Goal: Information Seeking & Learning: Check status

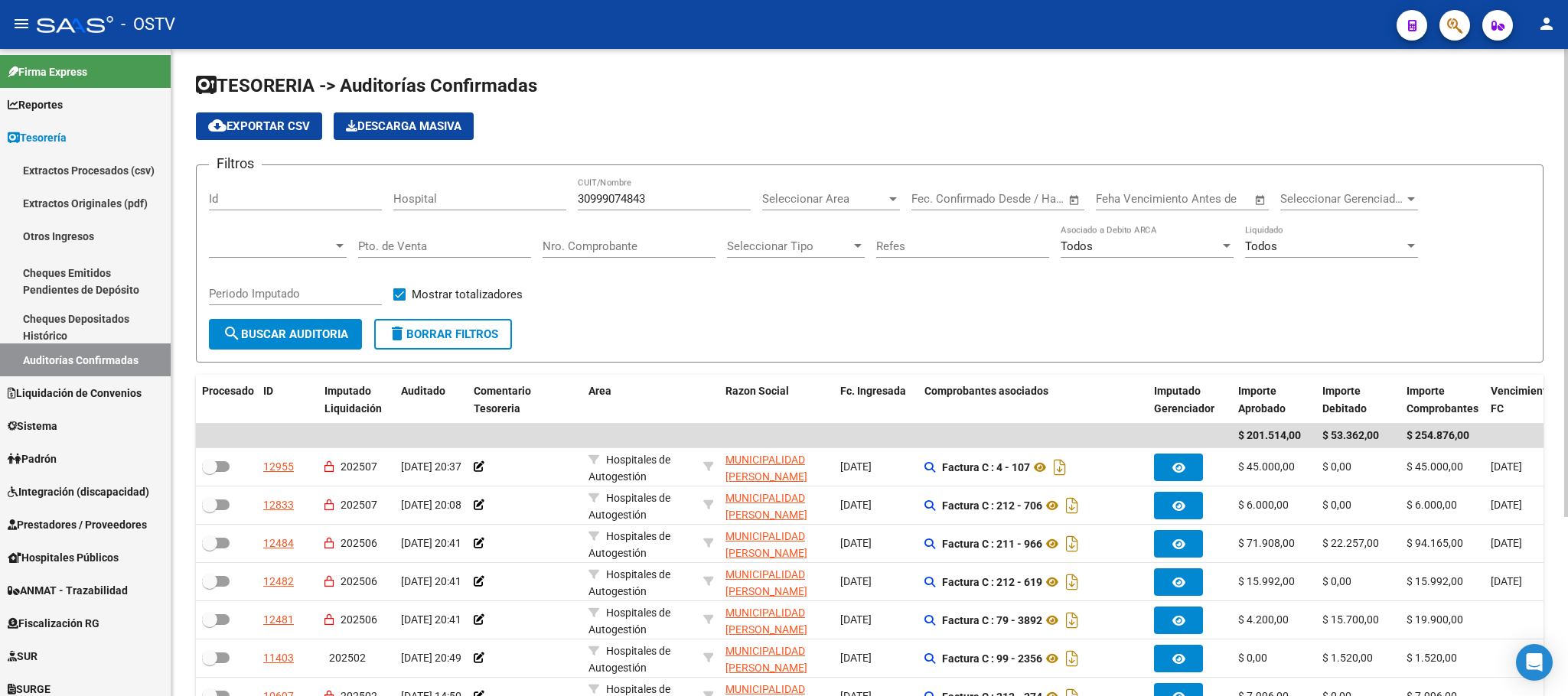
scroll to position [246, 0]
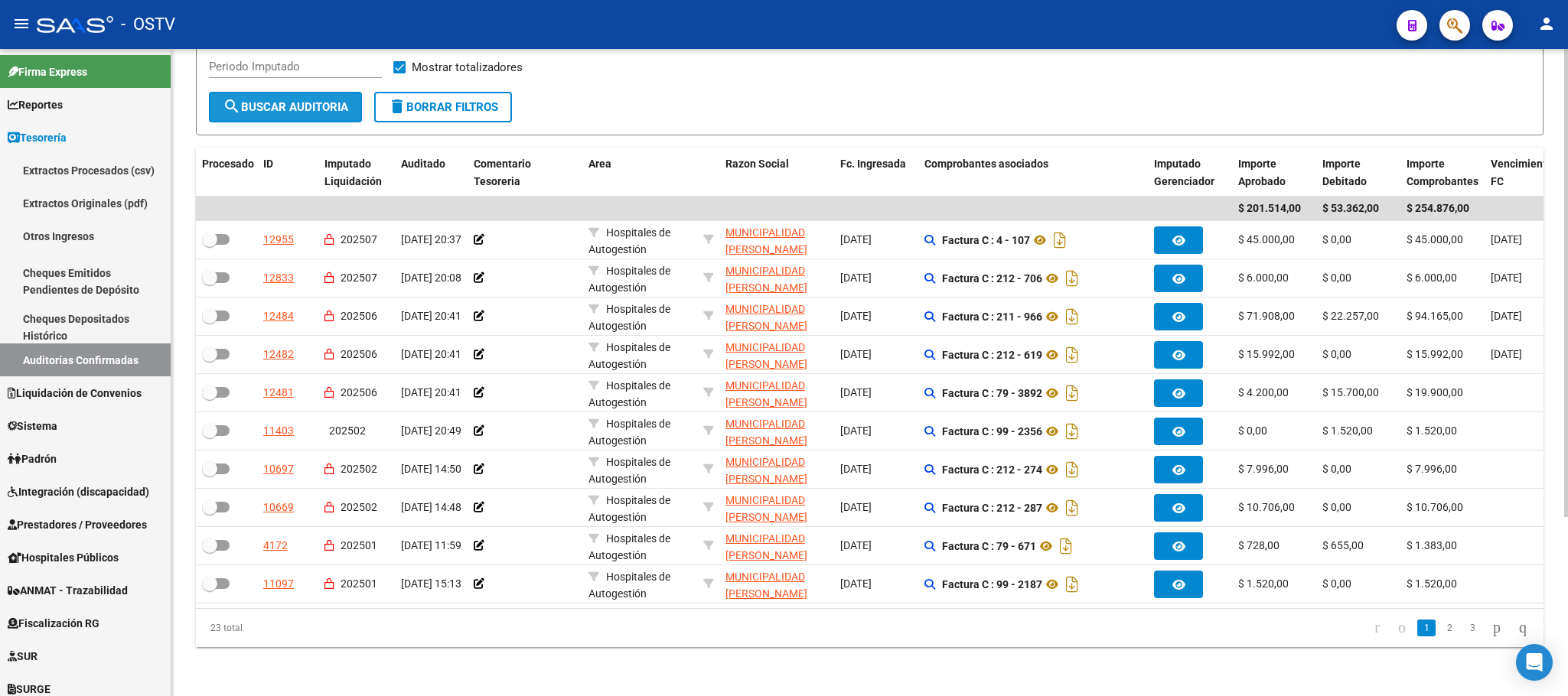
click at [258, 100] on span "search Buscar Auditoria" at bounding box center [286, 107] width 125 height 14
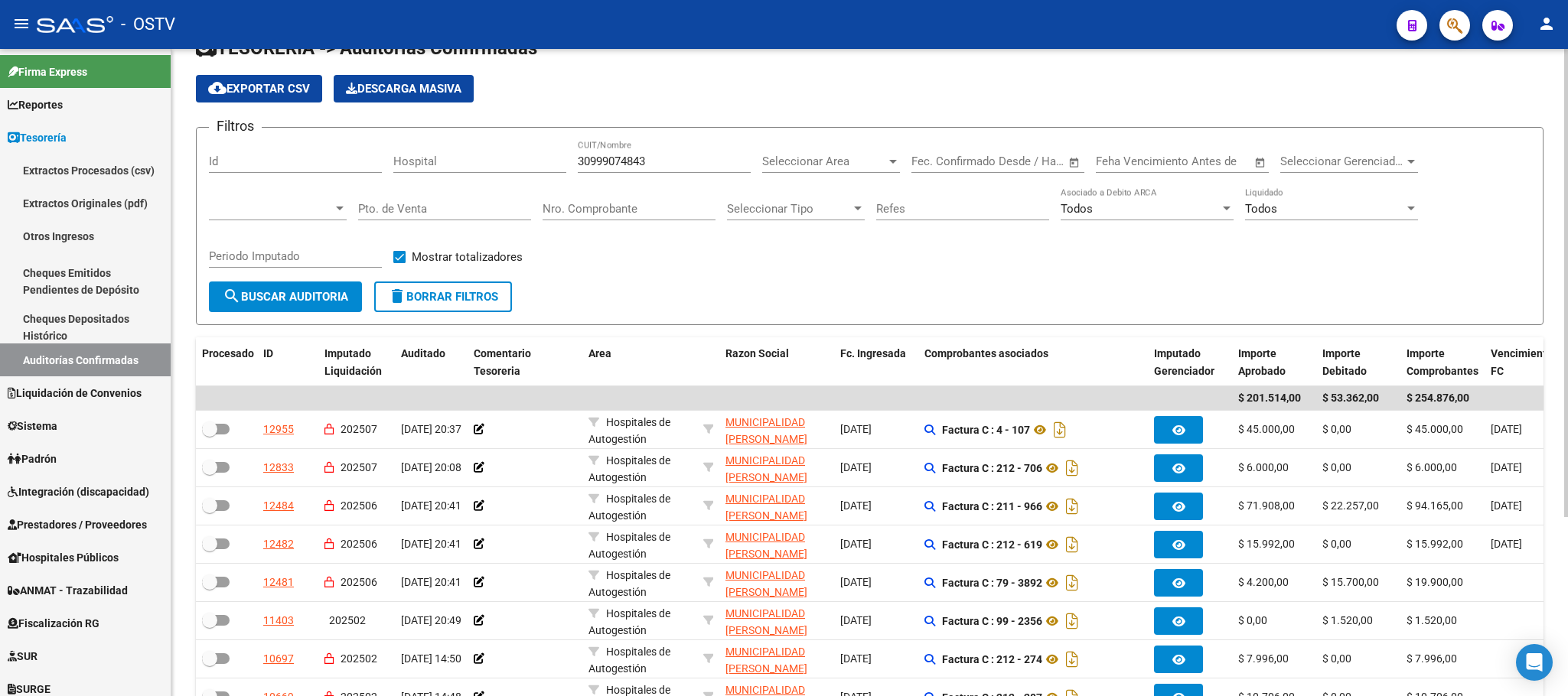
scroll to position [17, 0]
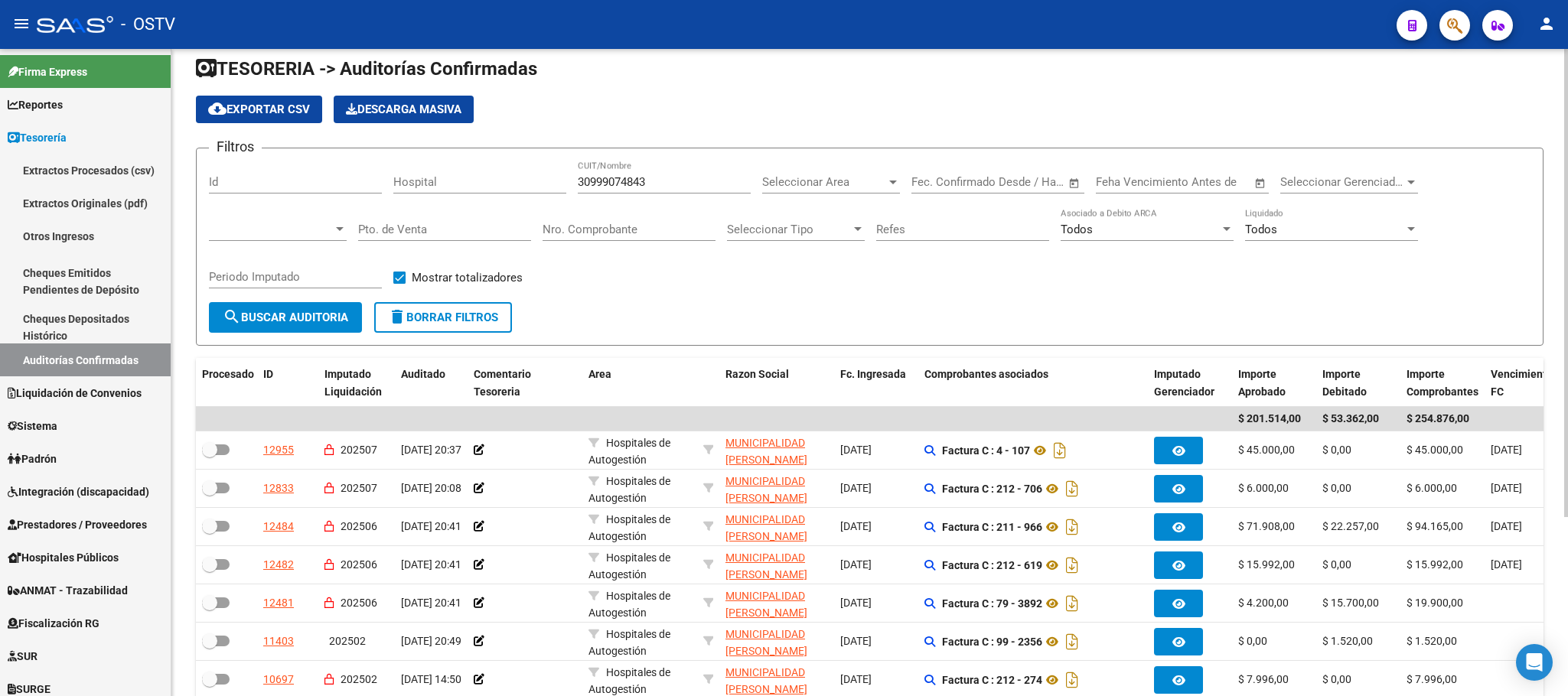
click at [446, 315] on span "delete Borrar Filtros" at bounding box center [443, 317] width 110 height 14
checkbox input "false"
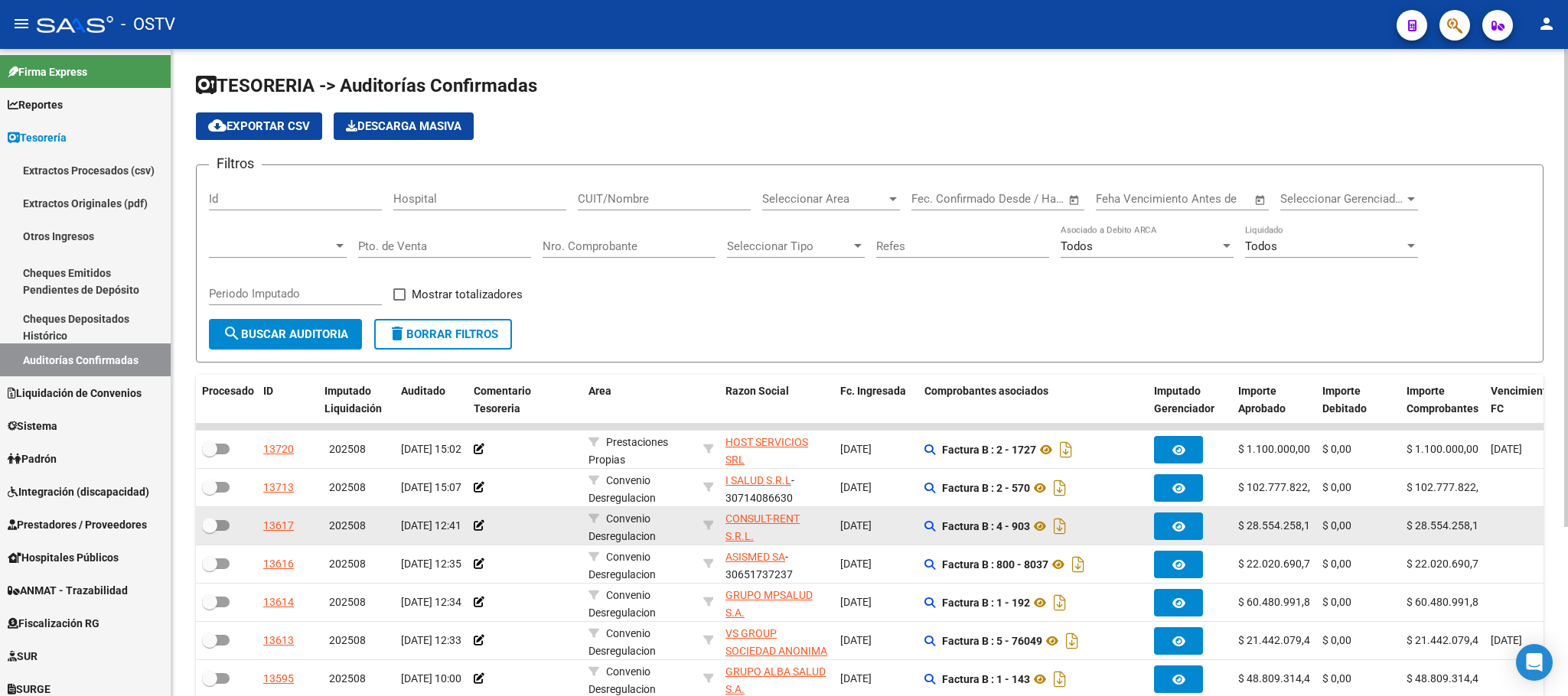
scroll to position [19, 0]
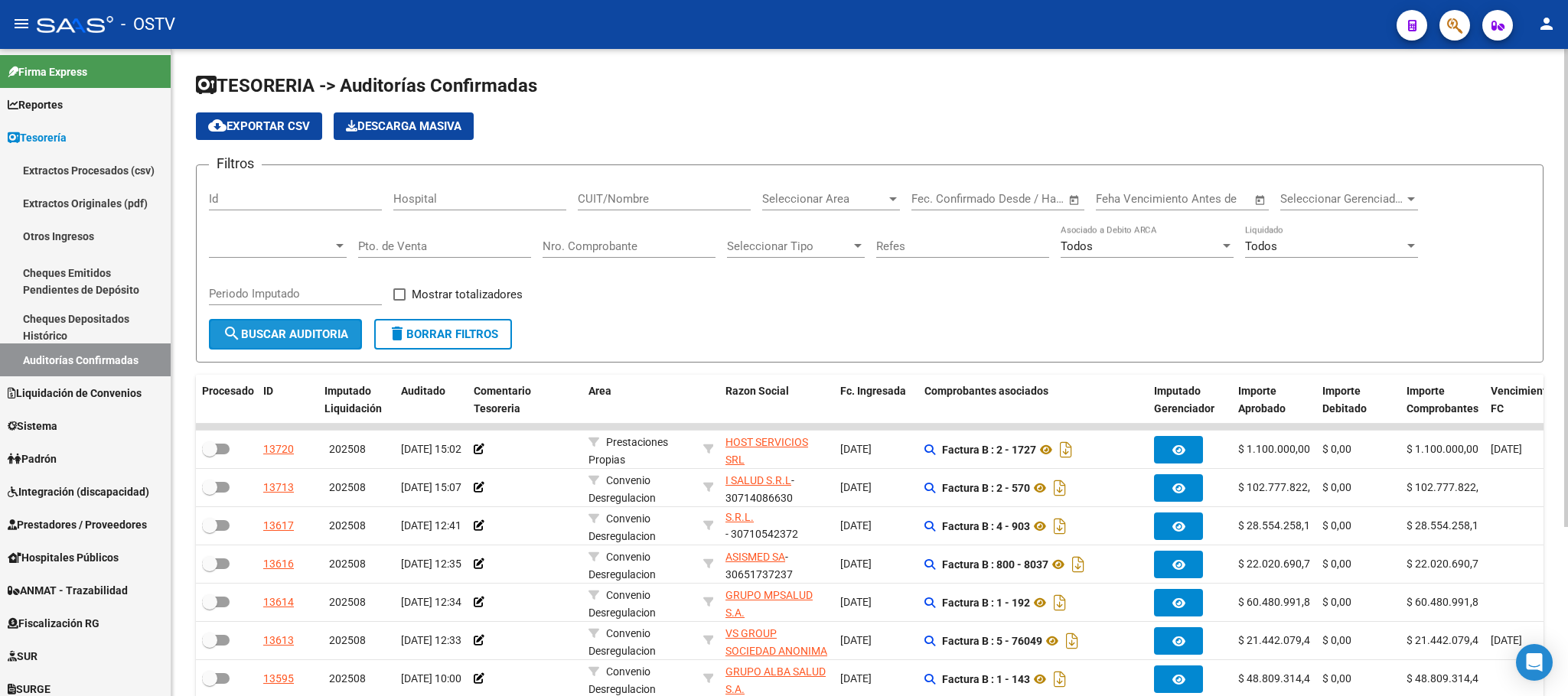
click at [256, 341] on span "search Buscar Auditoria" at bounding box center [286, 334] width 125 height 14
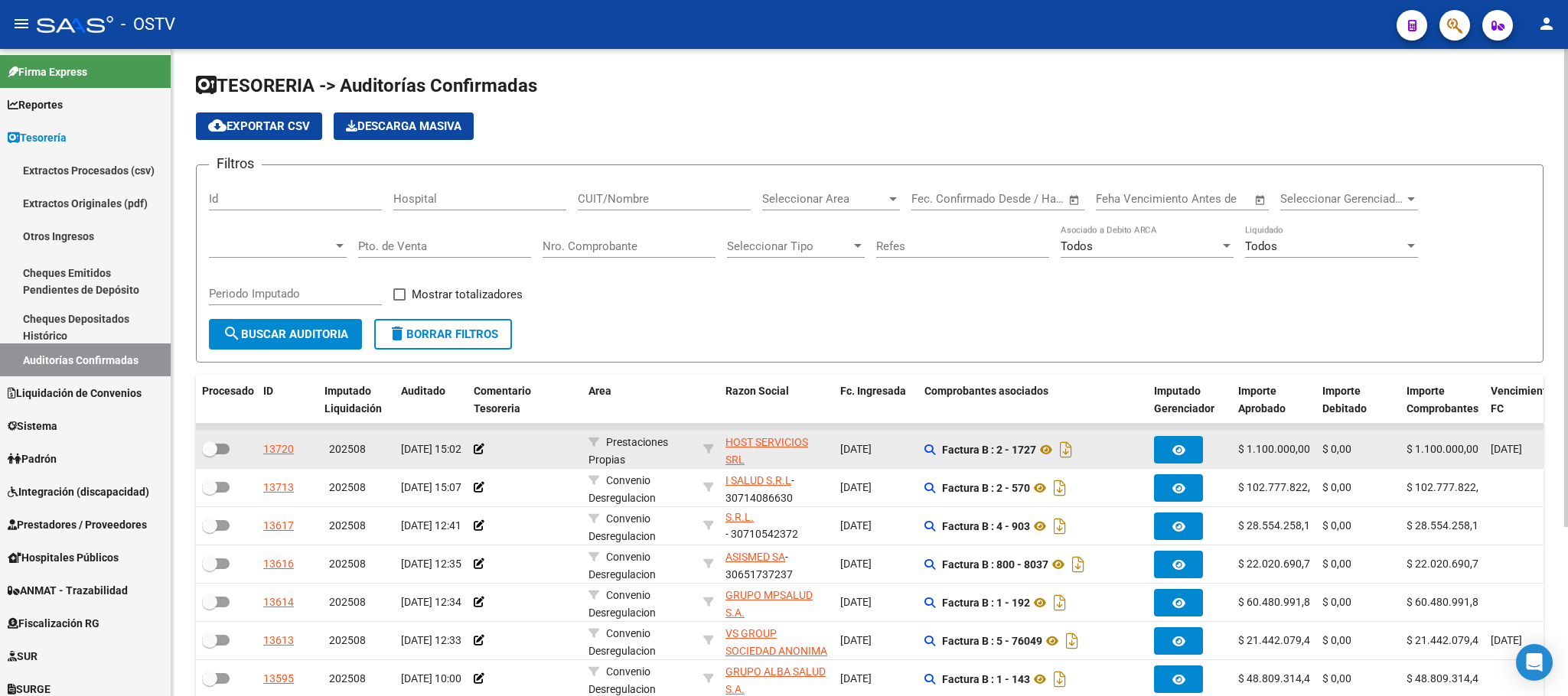
click at [225, 460] on div at bounding box center [226, 450] width 49 height 20
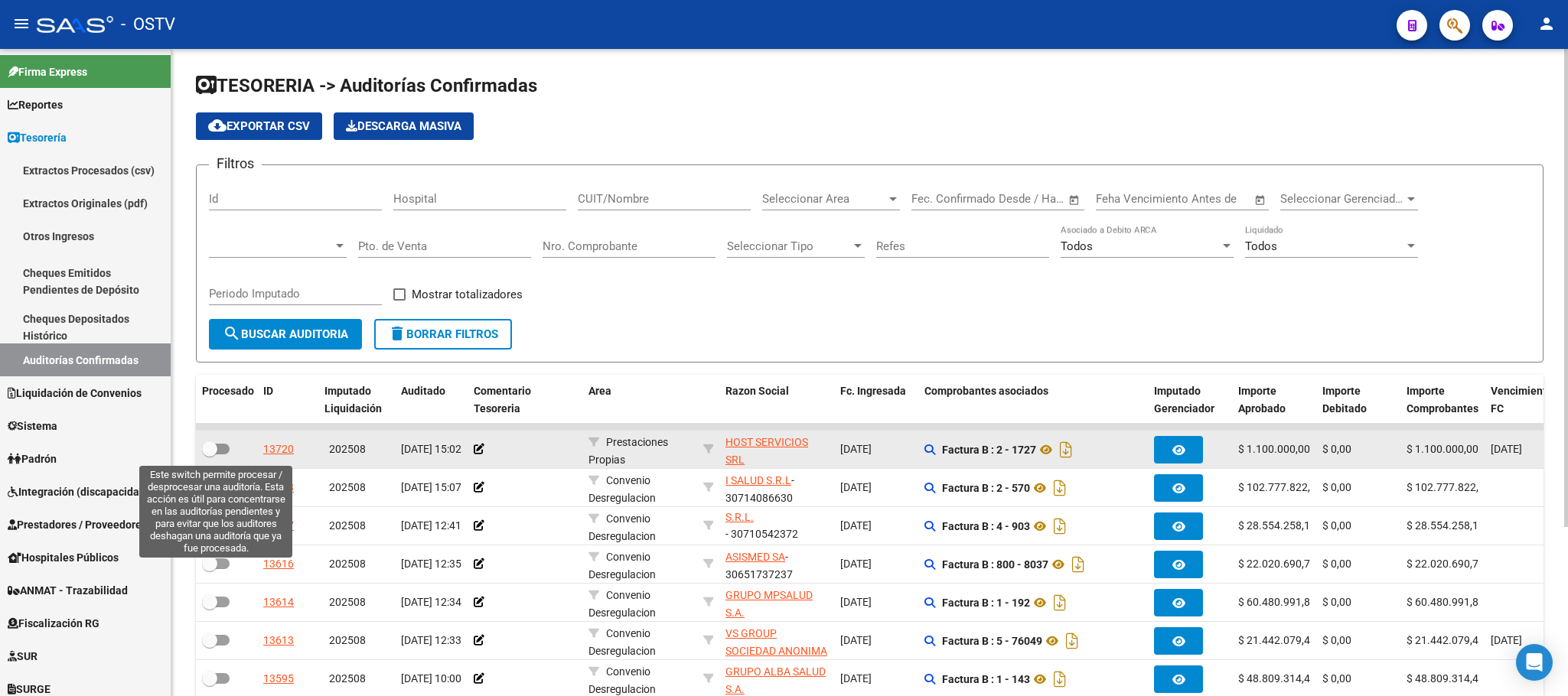
click at [223, 447] on span at bounding box center [216, 449] width 28 height 11
click at [210, 454] on input "checkbox" at bounding box center [209, 454] width 1 height 1
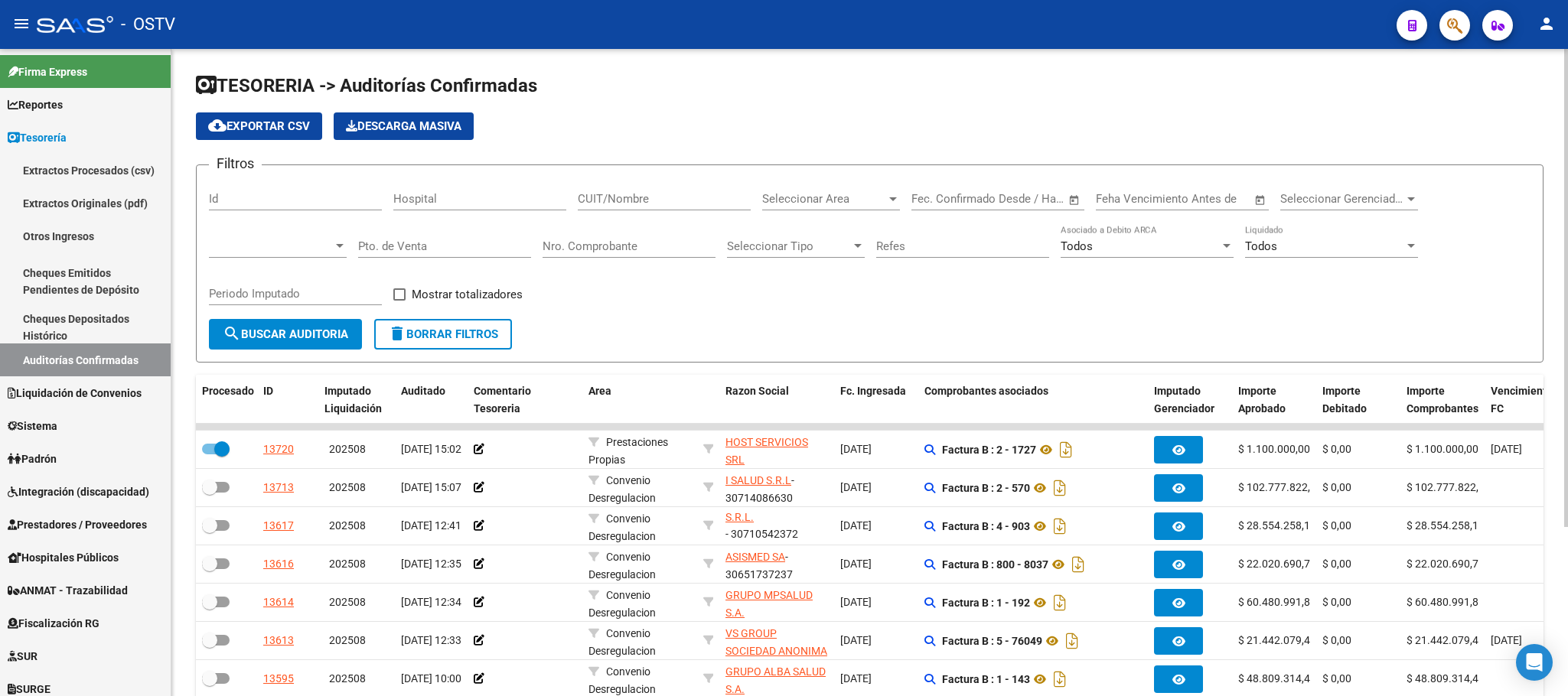
click at [279, 335] on span "search Buscar Auditoria" at bounding box center [286, 334] width 125 height 14
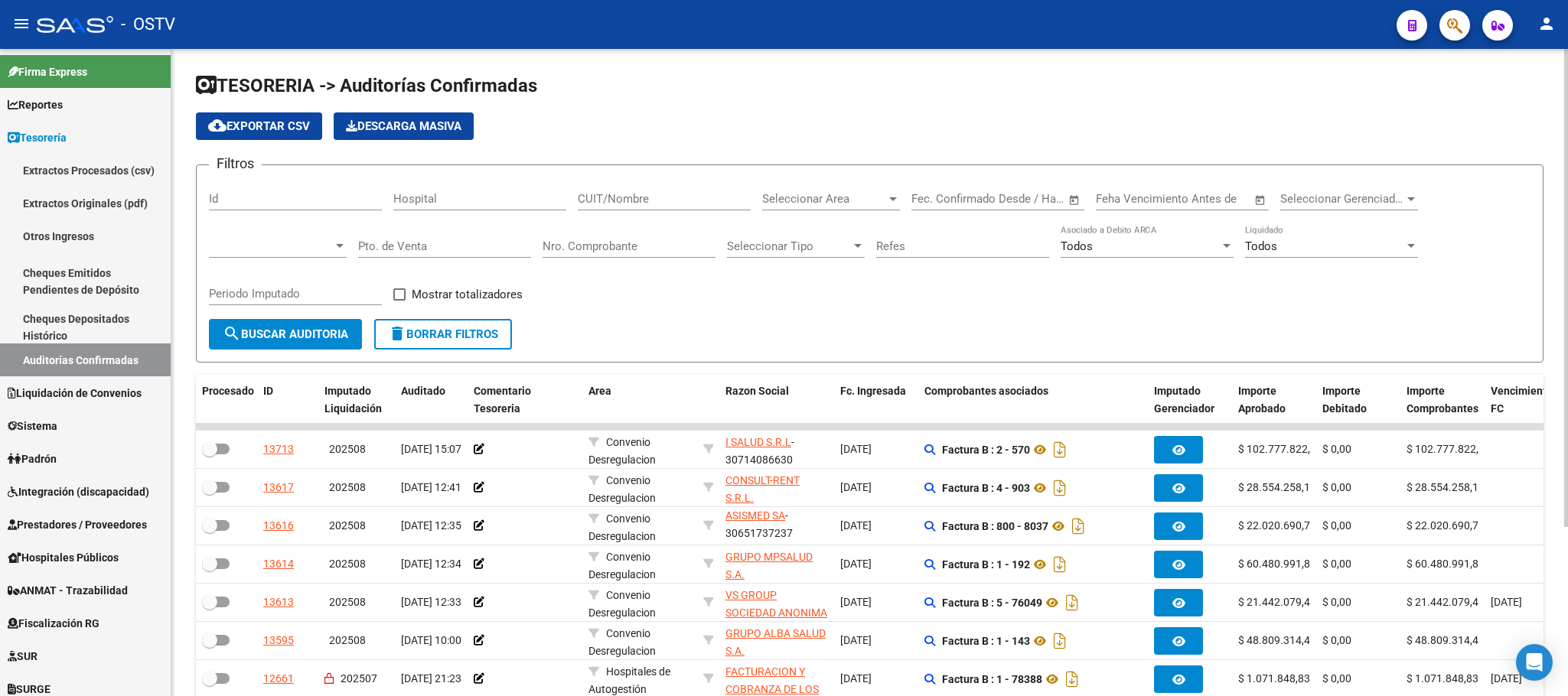
scroll to position [2, 0]
click at [340, 246] on div at bounding box center [340, 245] width 8 height 4
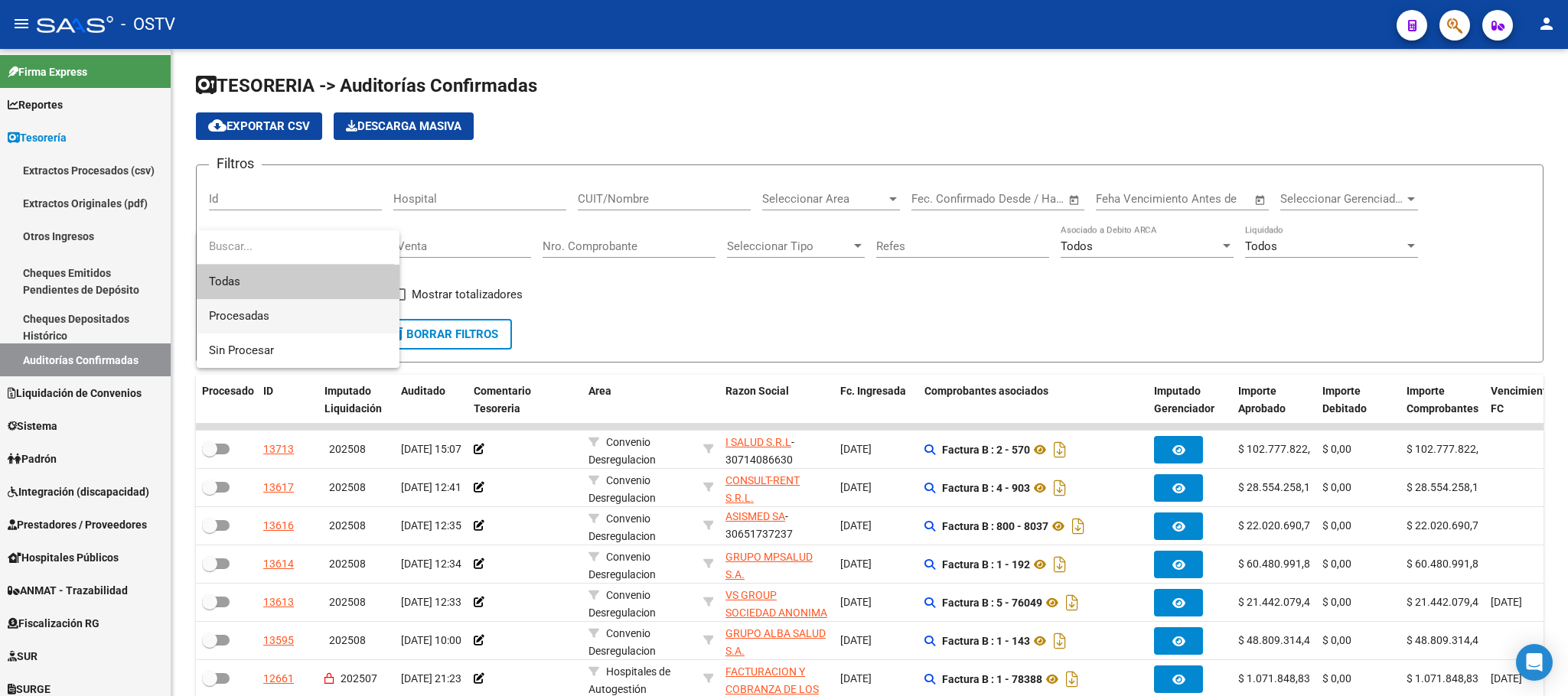
click at [271, 317] on span "Procesadas" at bounding box center [298, 316] width 178 height 34
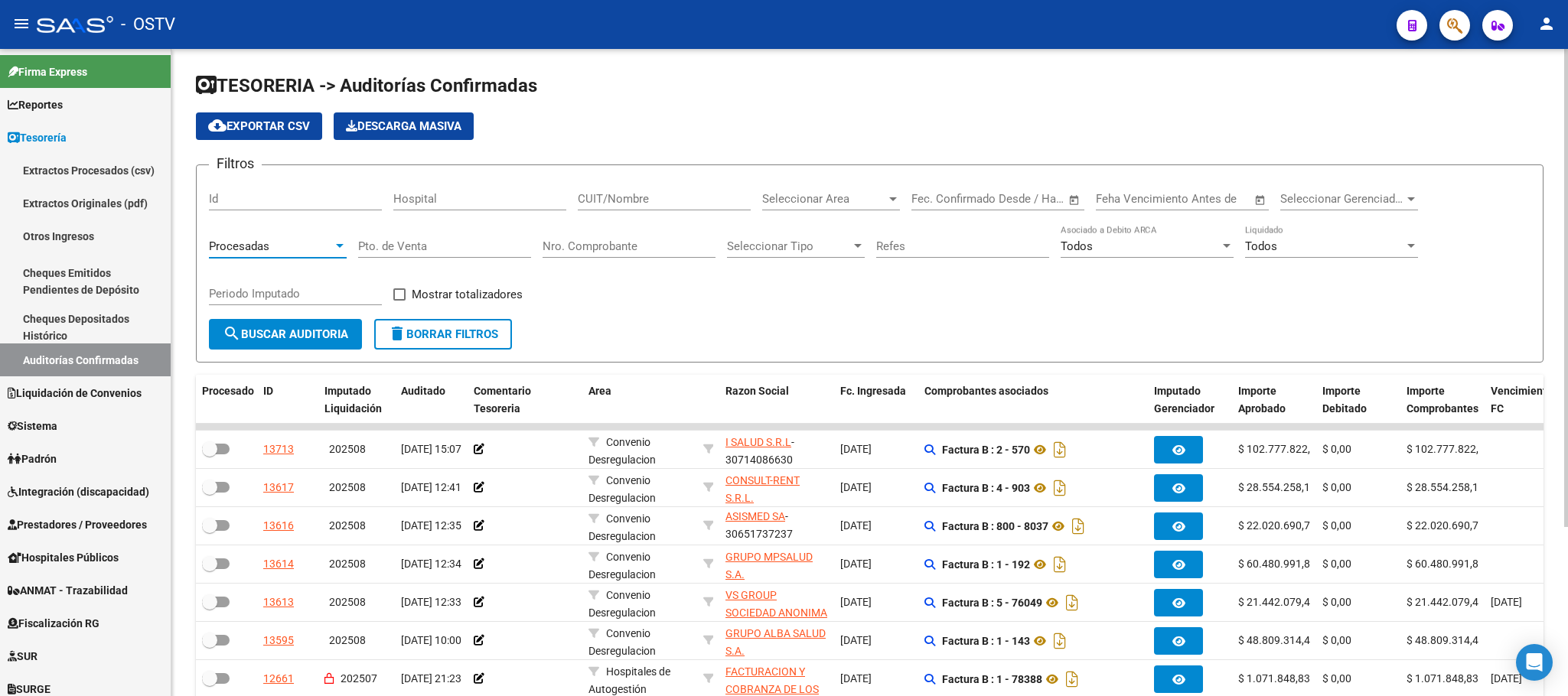
click at [294, 324] on button "search Buscar Auditoria" at bounding box center [286, 334] width 153 height 31
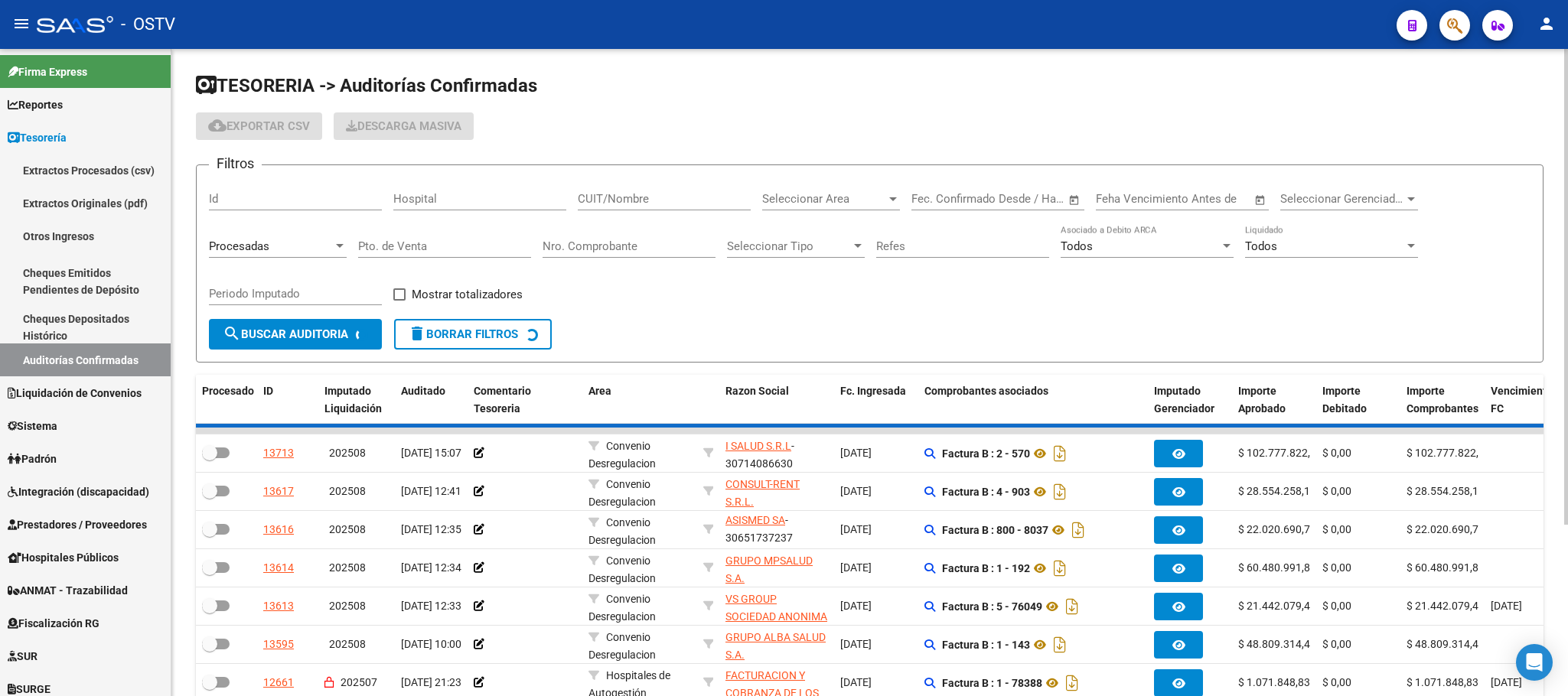
checkbox input "true"
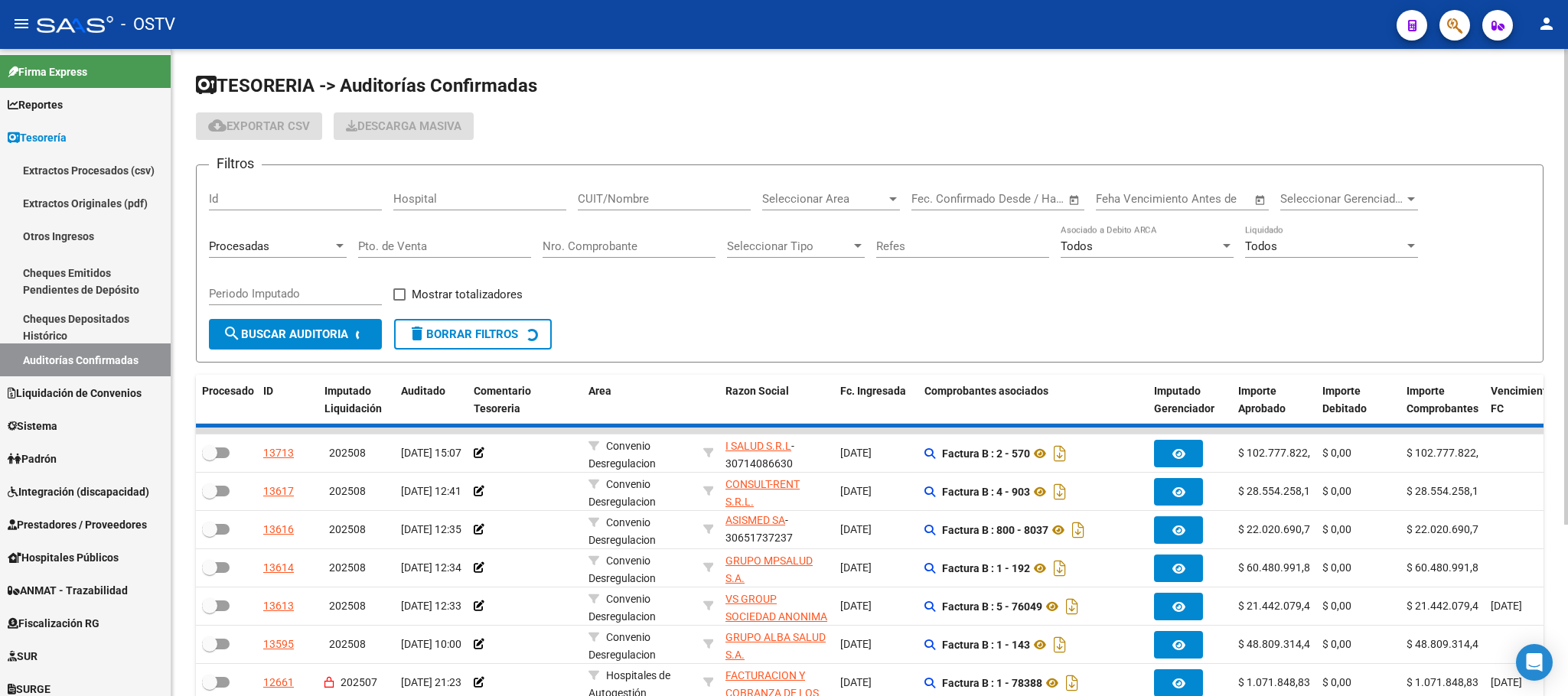
checkbox input "true"
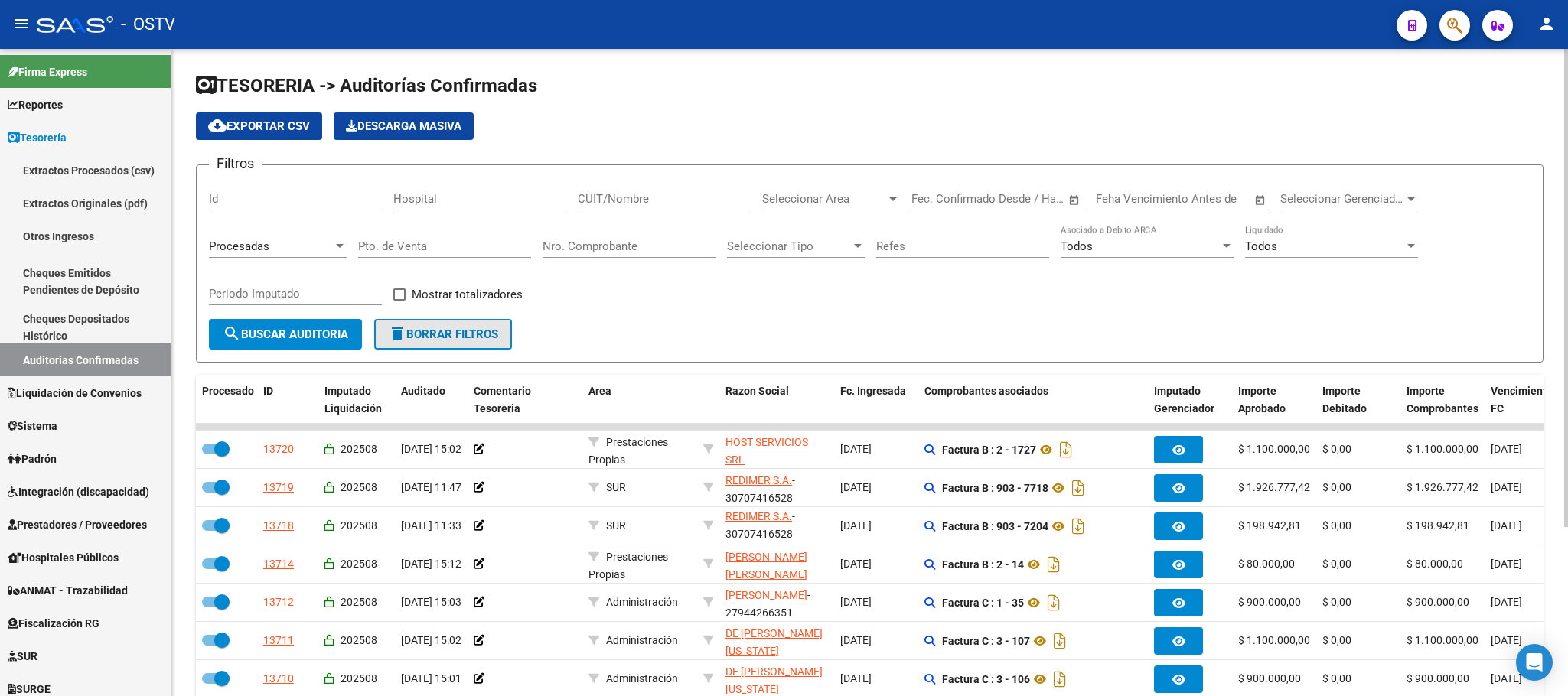
click at [418, 331] on span "delete Borrar Filtros" at bounding box center [443, 334] width 110 height 14
